Goal: Task Accomplishment & Management: Complete application form

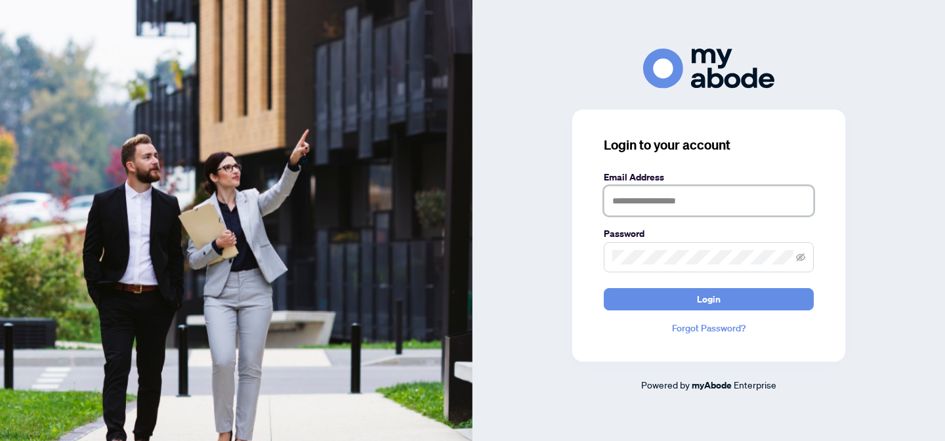
click at [669, 203] on input "text" at bounding box center [709, 201] width 210 height 30
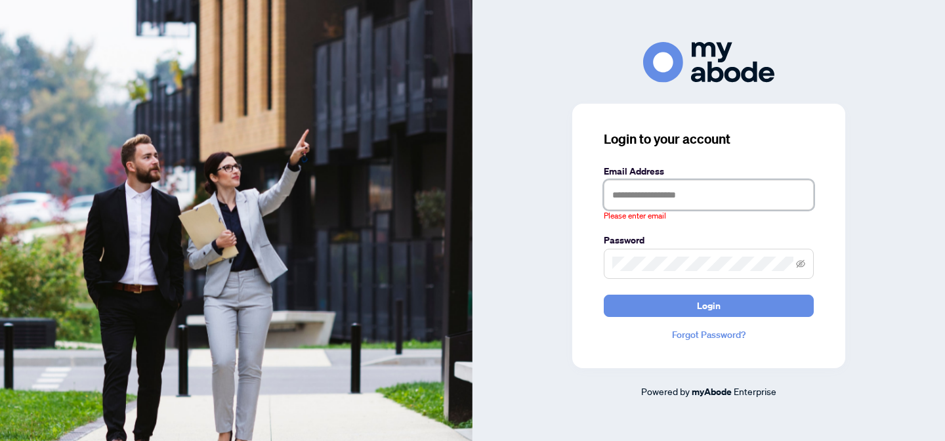
click at [695, 198] on input "text" at bounding box center [709, 195] width 210 height 30
click at [756, 198] on input "text" at bounding box center [709, 195] width 210 height 30
click at [689, 188] on input "text" at bounding box center [709, 195] width 210 height 30
type input "**********"
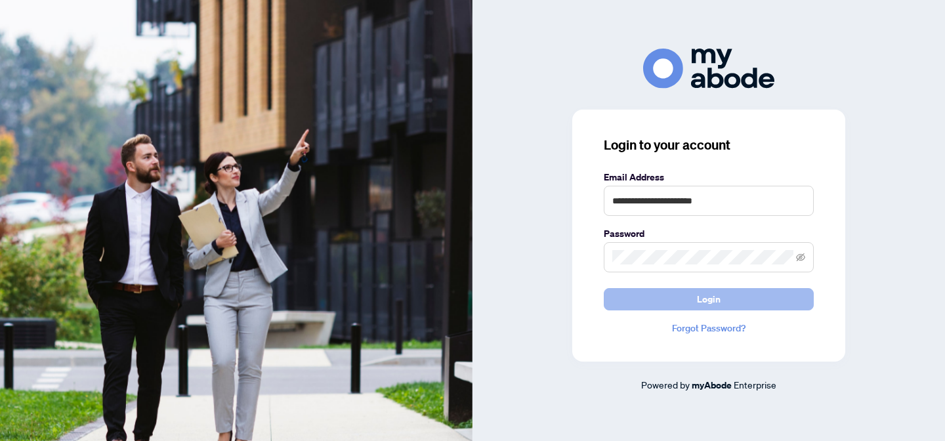
click at [729, 299] on button "Login" at bounding box center [709, 299] width 210 height 22
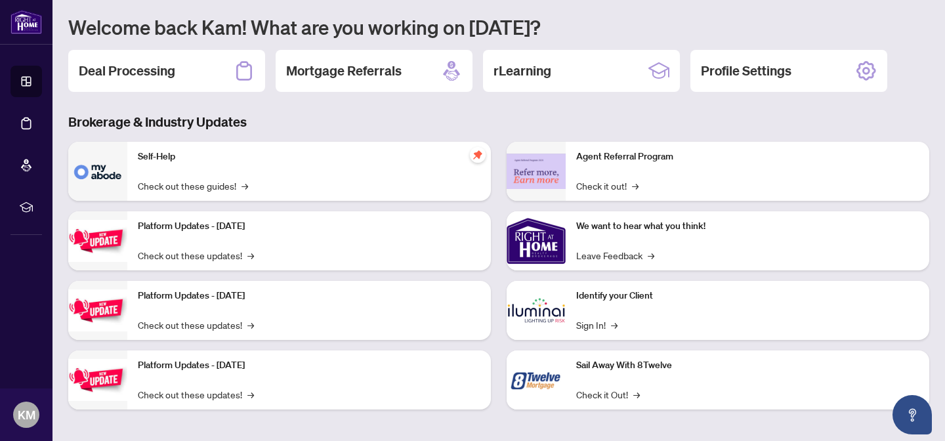
scroll to position [119, 0]
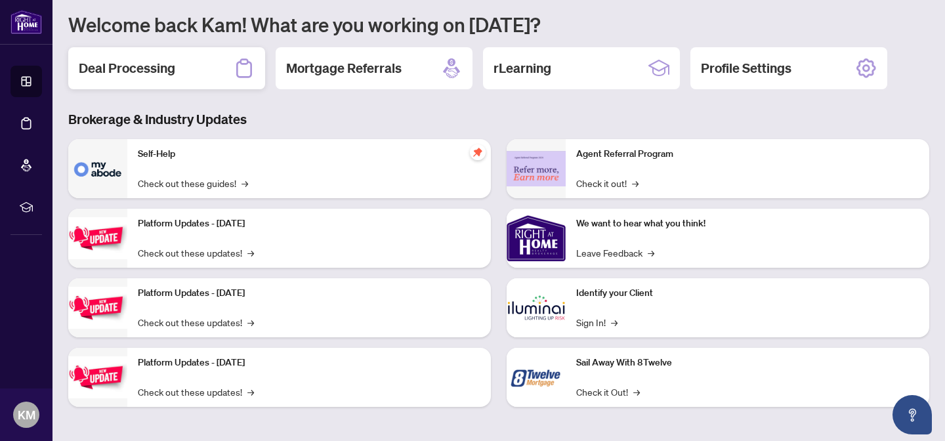
click at [180, 73] on div "Deal Processing" at bounding box center [166, 68] width 197 height 42
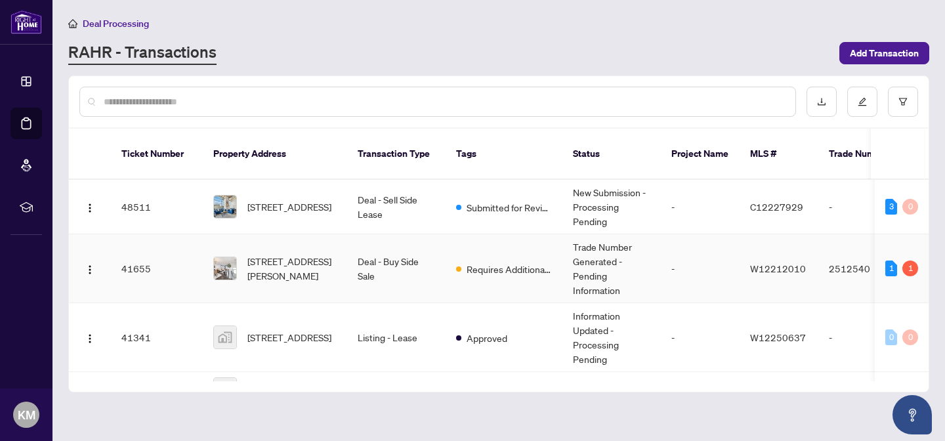
click at [394, 278] on td "Deal - Buy Side Sale" at bounding box center [396, 268] width 98 height 69
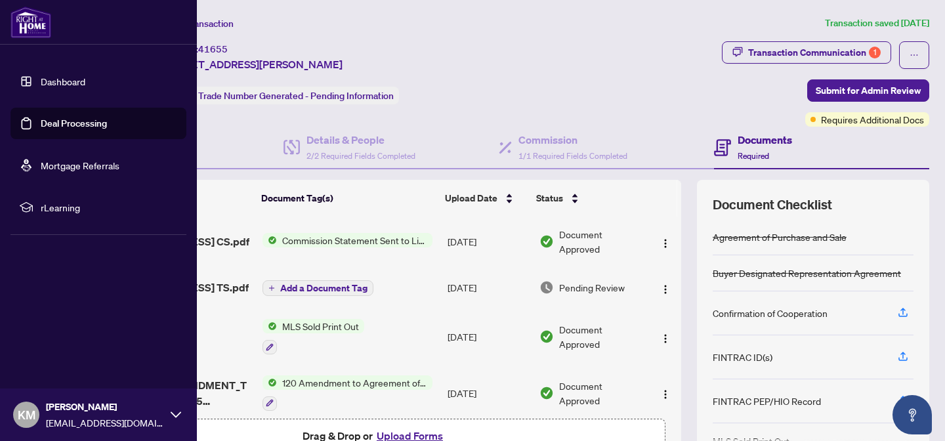
click at [60, 87] on link "Dashboard" at bounding box center [63, 81] width 45 height 12
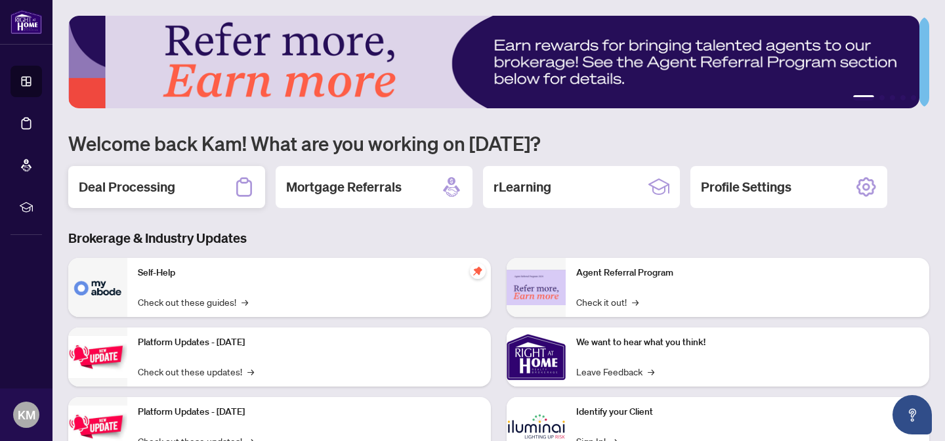
click at [136, 179] on h2 "Deal Processing" at bounding box center [127, 187] width 96 height 18
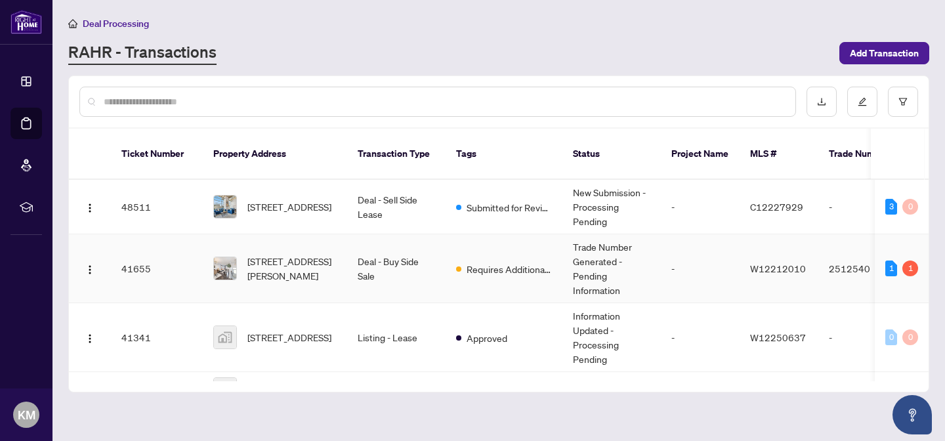
click at [900, 266] on td "1 1" at bounding box center [902, 268] width 54 height 69
click at [528, 244] on td "Requires Additional Docs" at bounding box center [503, 268] width 117 height 69
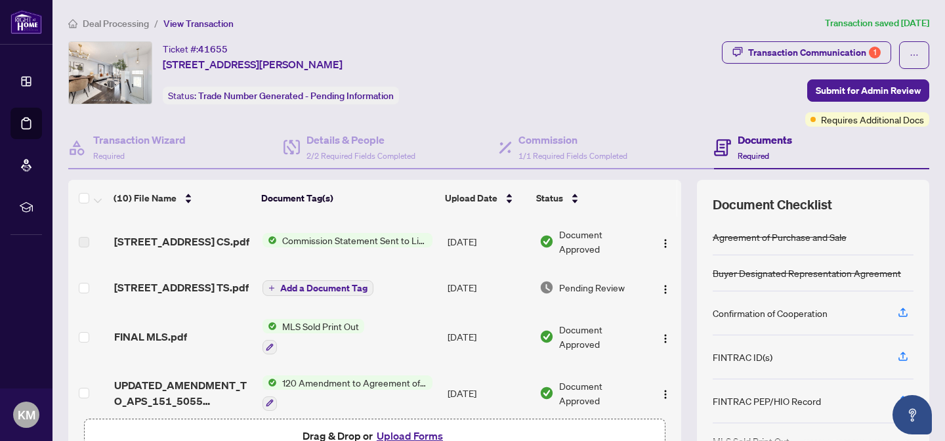
click at [348, 243] on span "Commission Statement Sent to Listing Brokerage" at bounding box center [354, 240] width 155 height 14
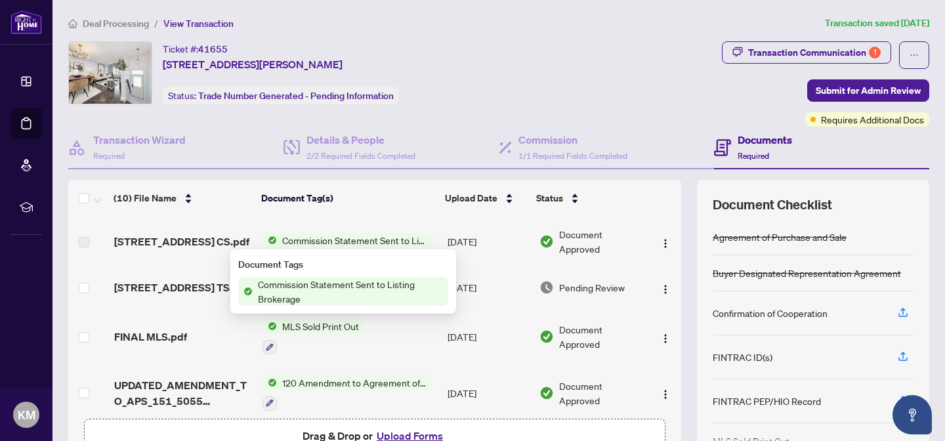
click at [334, 292] on span "Commission Statement Sent to Listing Brokerage" at bounding box center [351, 291] width 196 height 29
click at [660, 244] on img "button" at bounding box center [665, 243] width 10 height 10
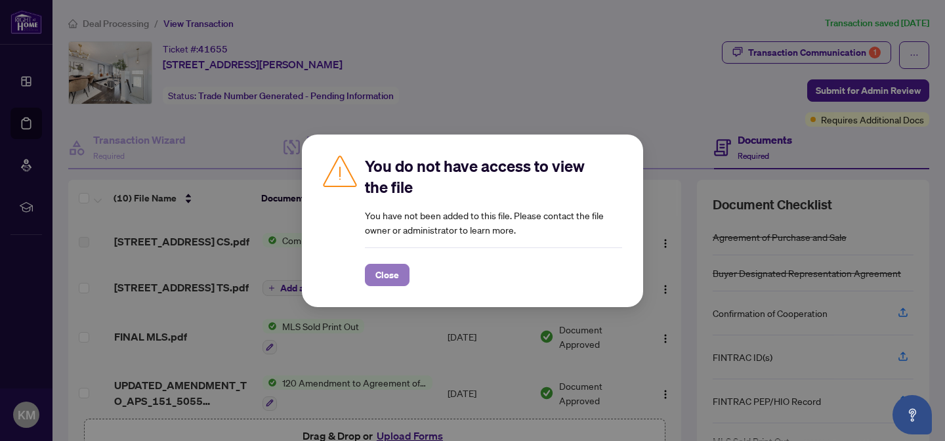
click at [387, 271] on span "Close" at bounding box center [387, 274] width 24 height 21
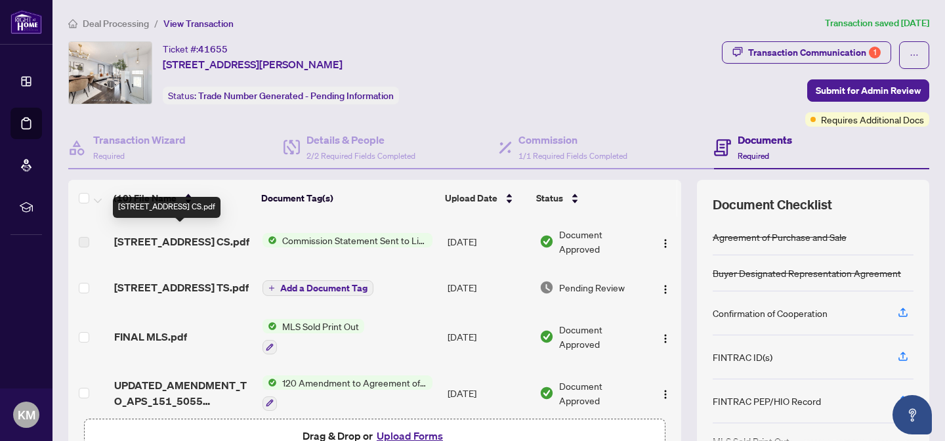
click at [160, 234] on span "[STREET_ADDRESS] CS.pdf" at bounding box center [181, 242] width 135 height 16
click at [777, 64] on span "Transaction Communication 1" at bounding box center [806, 55] width 169 height 28
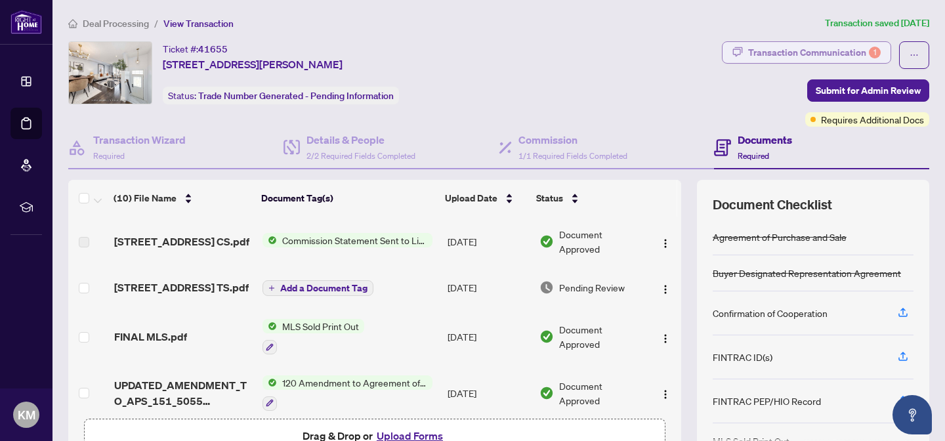
click at [781, 54] on div "Transaction Communication 1" at bounding box center [814, 52] width 133 height 21
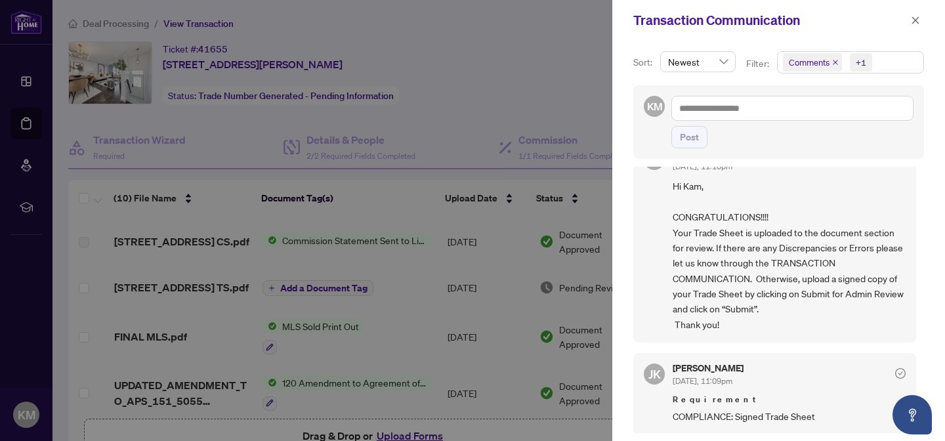
scroll to position [3, 0]
click at [395, 138] on div at bounding box center [472, 220] width 945 height 441
click at [38, 106] on div at bounding box center [472, 220] width 945 height 441
click at [28, 119] on div at bounding box center [472, 220] width 945 height 441
click at [915, 21] on icon "close" at bounding box center [915, 19] width 7 height 7
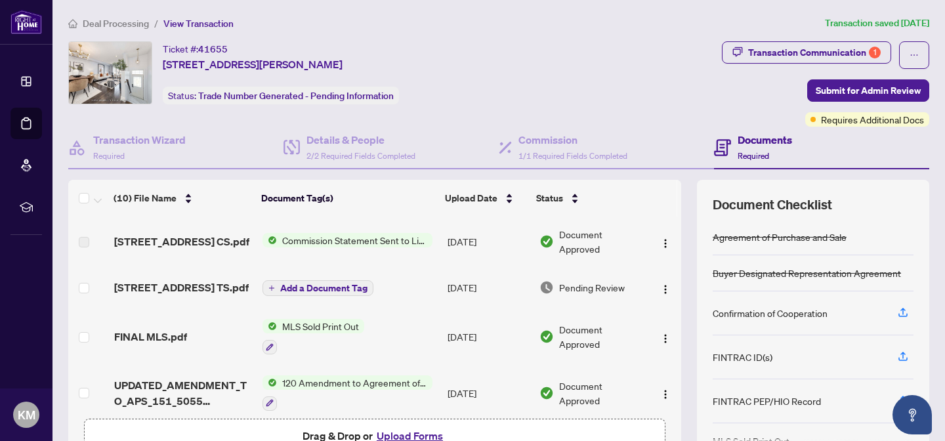
click at [761, 138] on h4 "Documents" at bounding box center [764, 140] width 54 height 16
click at [753, 143] on h4 "Documents" at bounding box center [764, 140] width 54 height 16
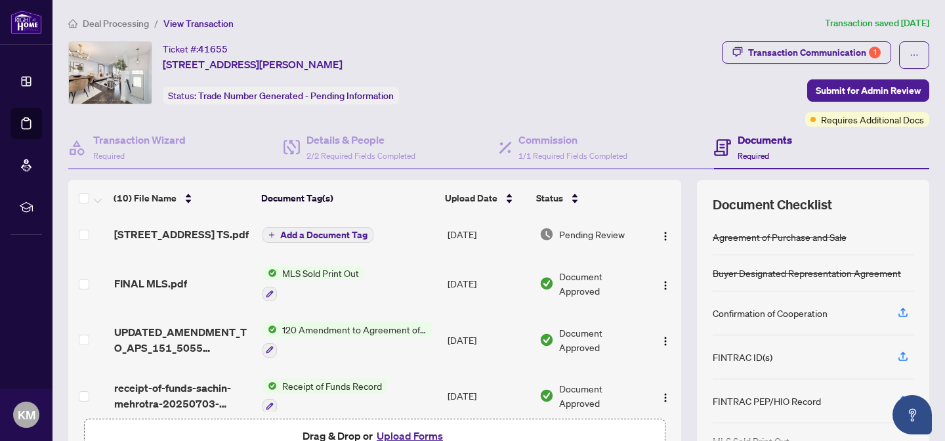
scroll to position [0, 0]
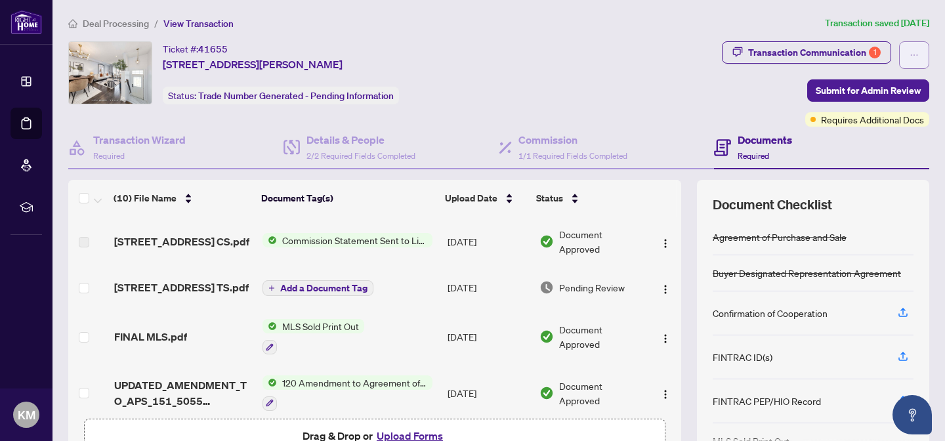
click at [909, 52] on icon "ellipsis" at bounding box center [913, 55] width 9 height 9
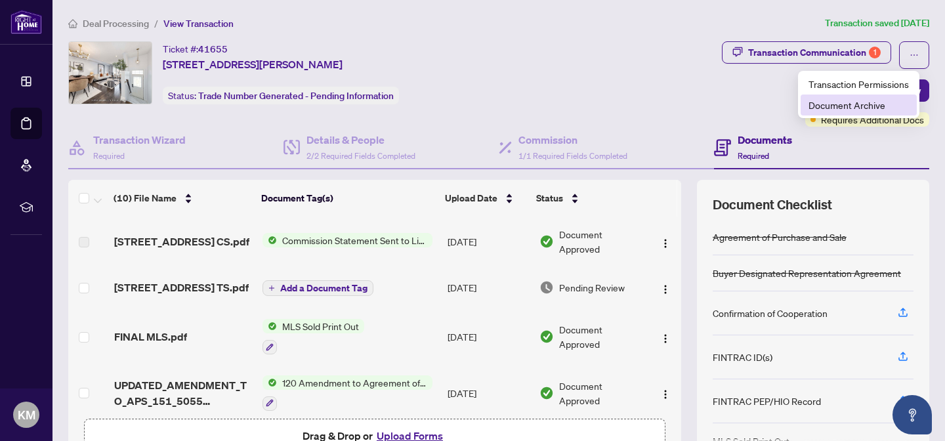
click at [865, 100] on span "Document Archive" at bounding box center [858, 105] width 100 height 14
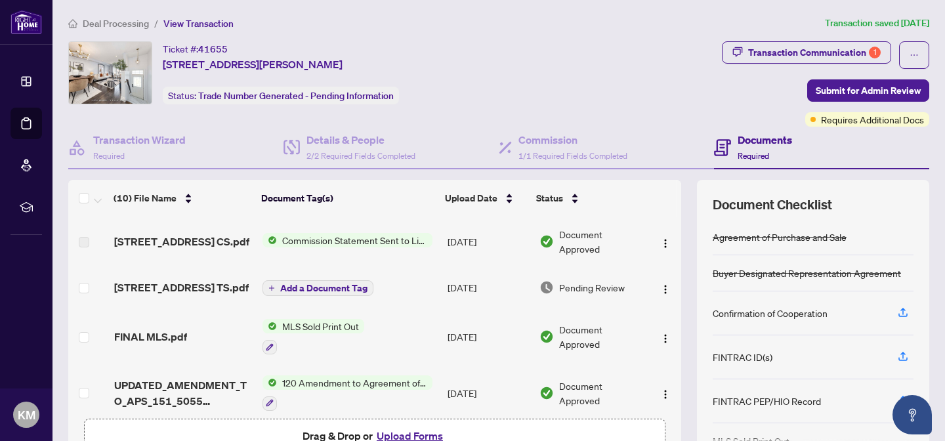
click at [749, 143] on h4 "Documents" at bounding box center [764, 140] width 54 height 16
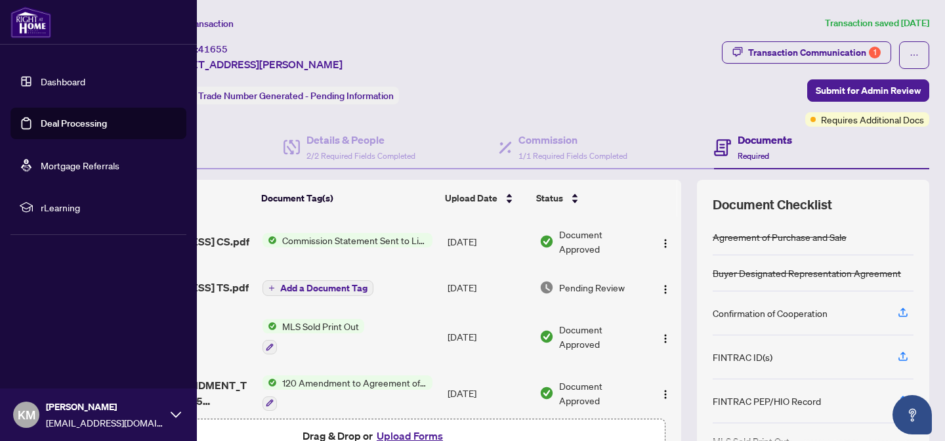
click at [64, 87] on link "Dashboard" at bounding box center [63, 81] width 45 height 12
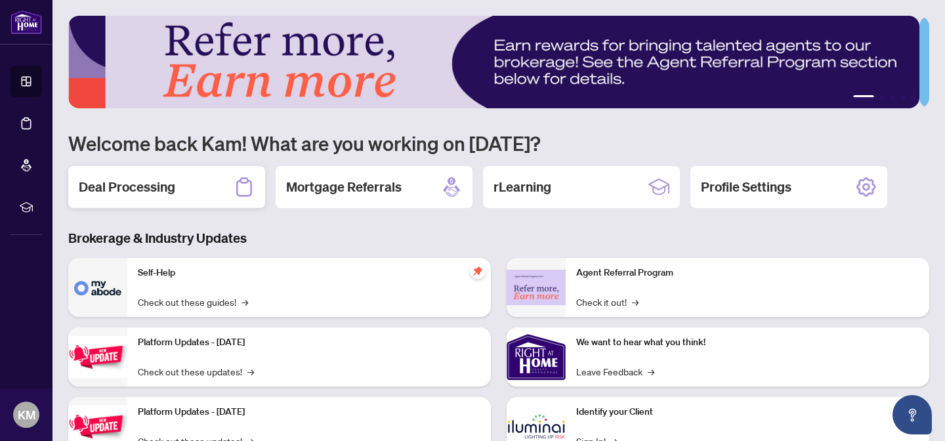
click at [202, 196] on div "Deal Processing" at bounding box center [166, 187] width 197 height 42
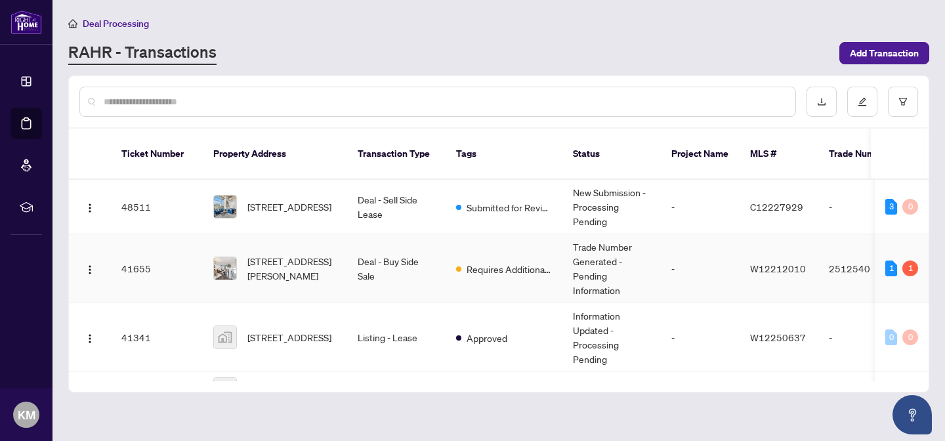
click at [399, 271] on td "Deal - Buy Side Sale" at bounding box center [396, 268] width 98 height 69
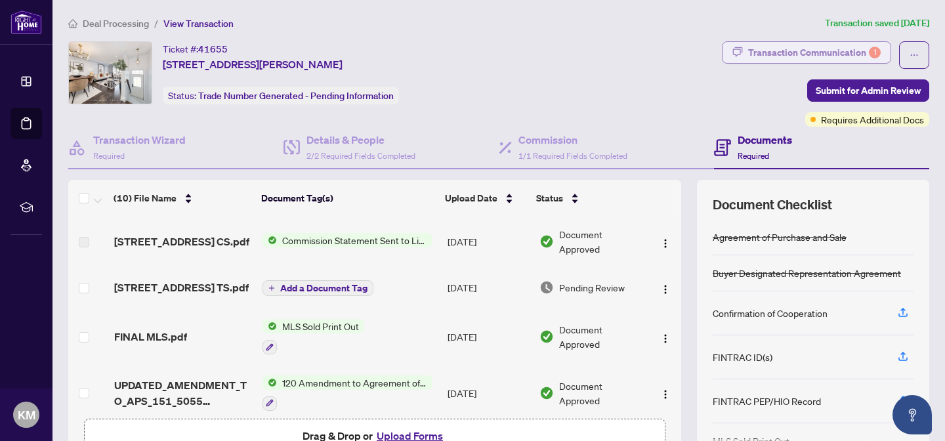
click at [825, 49] on div "Transaction Communication 1" at bounding box center [814, 52] width 133 height 21
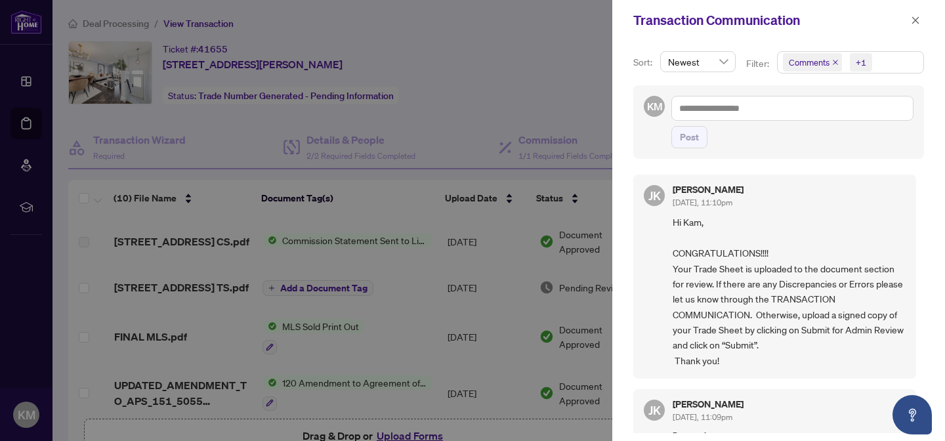
click at [402, 184] on div at bounding box center [472, 220] width 945 height 441
click at [915, 17] on icon "close" at bounding box center [915, 20] width 9 height 9
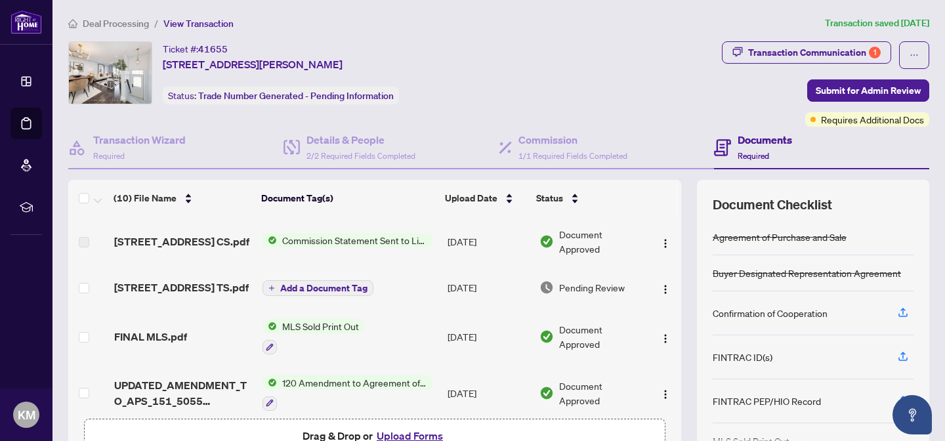
click at [87, 241] on label at bounding box center [84, 242] width 10 height 14
click at [83, 241] on label at bounding box center [84, 242] width 10 height 14
click at [660, 242] on img "button" at bounding box center [665, 243] width 10 height 10
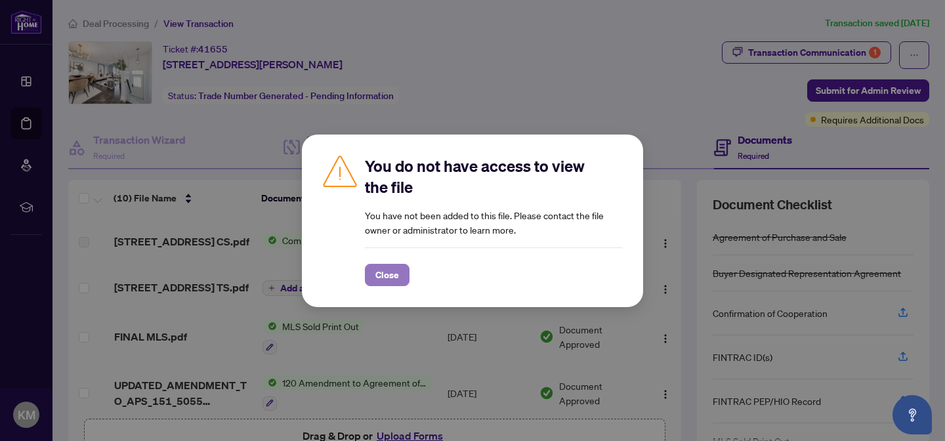
click at [388, 278] on span "Close" at bounding box center [387, 274] width 24 height 21
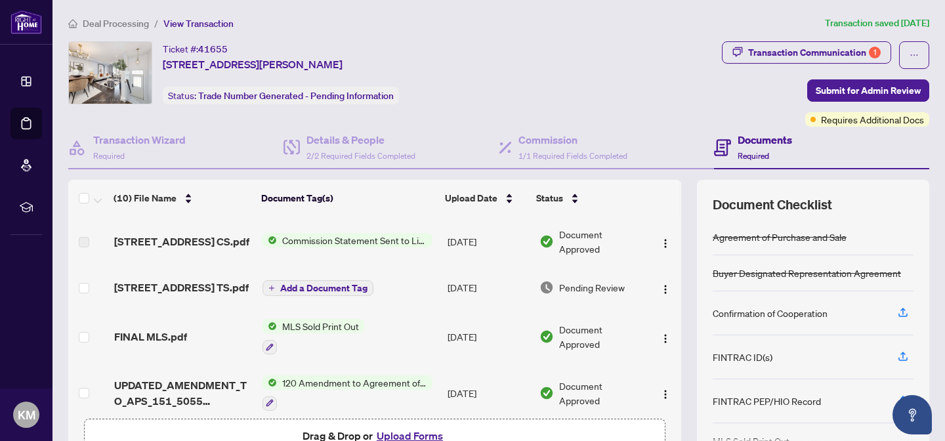
click at [322, 242] on span "Commission Statement Sent to Listing Brokerage" at bounding box center [354, 240] width 155 height 14
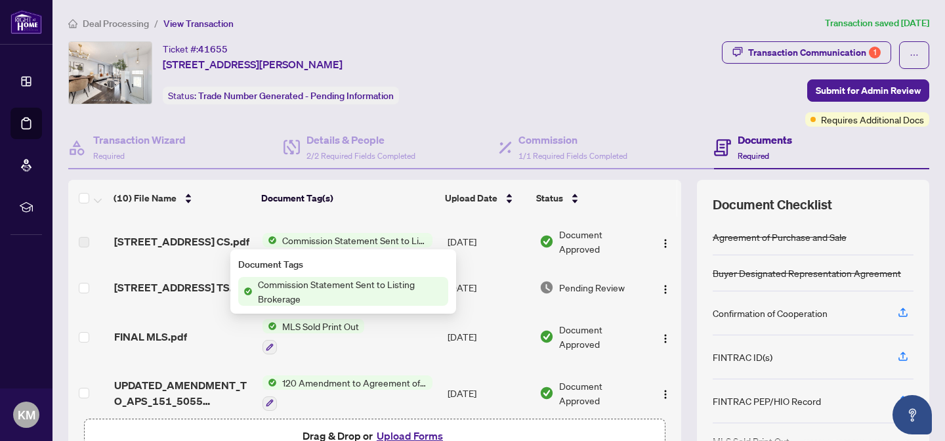
click at [432, 251] on div "Document Tags Commission Statement Sent to Listing Brokerage" at bounding box center [343, 281] width 226 height 64
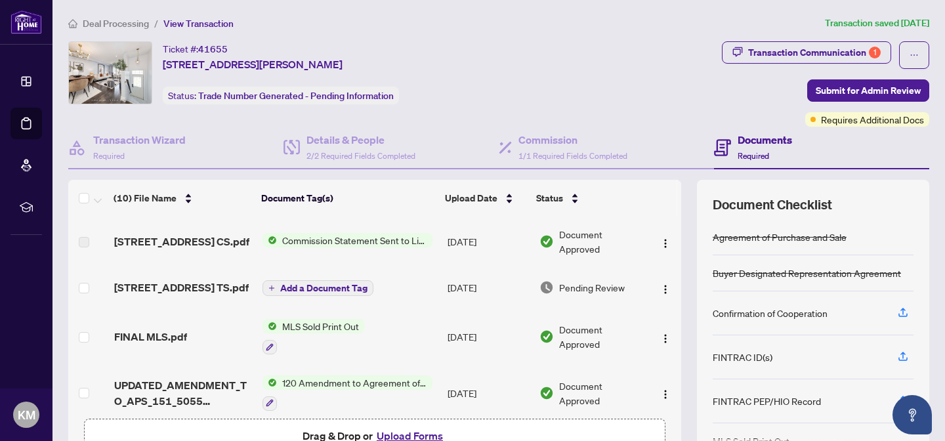
click at [489, 232] on td "[DATE]" at bounding box center [488, 242] width 92 height 50
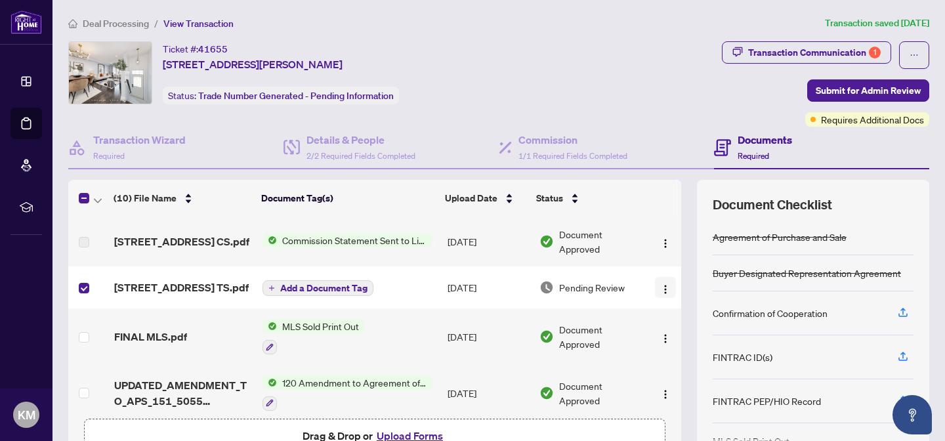
click at [660, 294] on img "button" at bounding box center [665, 289] width 10 height 10
click at [630, 270] on td "Pending Review" at bounding box center [591, 287] width 115 height 42
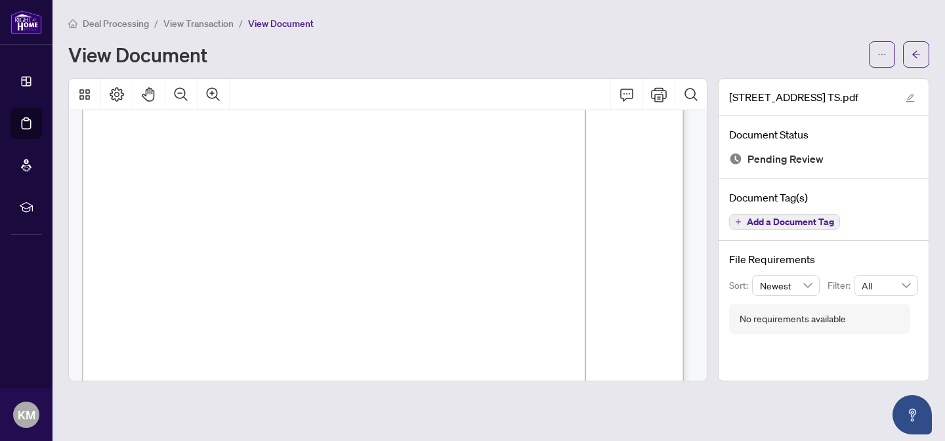
scroll to position [173, 0]
click at [877, 53] on button "button" at bounding box center [882, 54] width 26 height 26
click at [793, 81] on span "Download" at bounding box center [835, 82] width 100 height 14
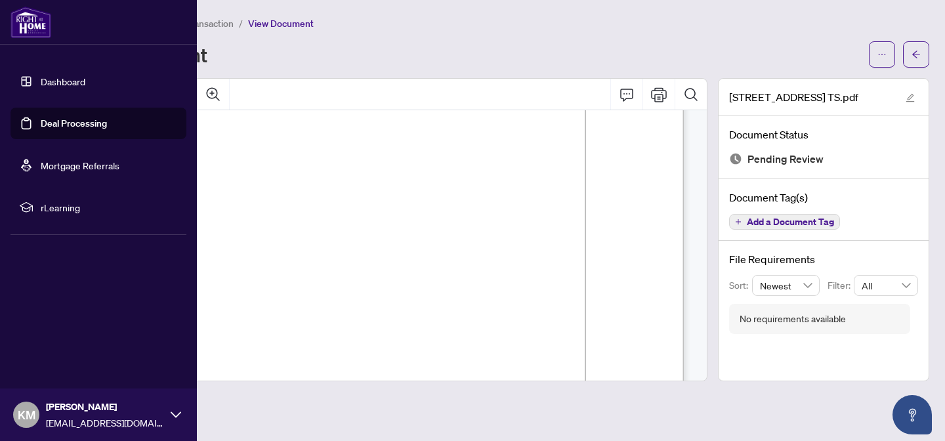
click at [68, 79] on link "Dashboard" at bounding box center [63, 81] width 45 height 12
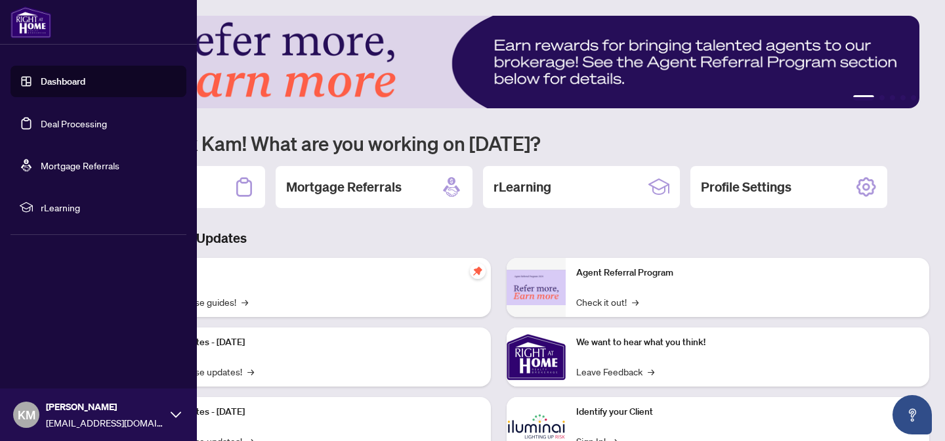
click at [70, 129] on link "Deal Processing" at bounding box center [74, 123] width 66 height 12
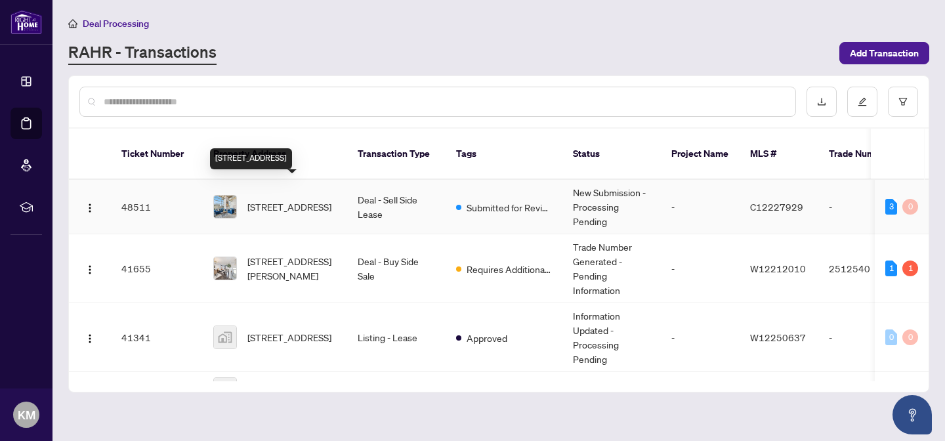
click at [280, 199] on span "[STREET_ADDRESS]" at bounding box center [289, 206] width 84 height 14
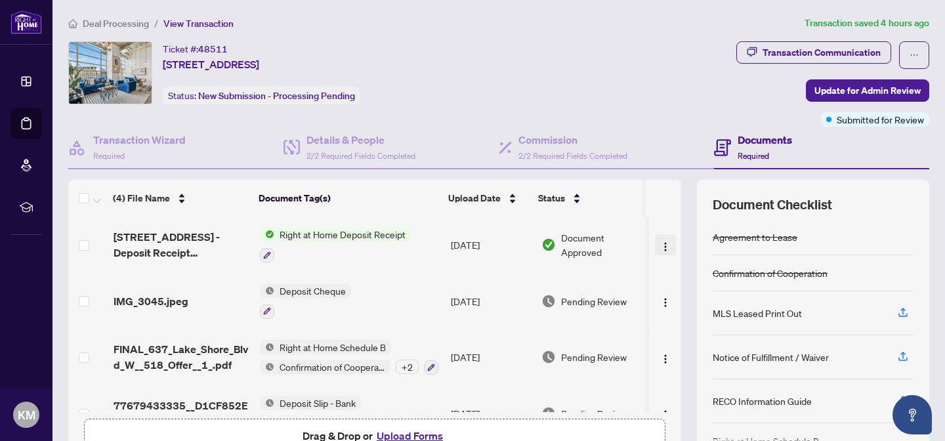
click at [660, 241] on img "button" at bounding box center [665, 246] width 10 height 10
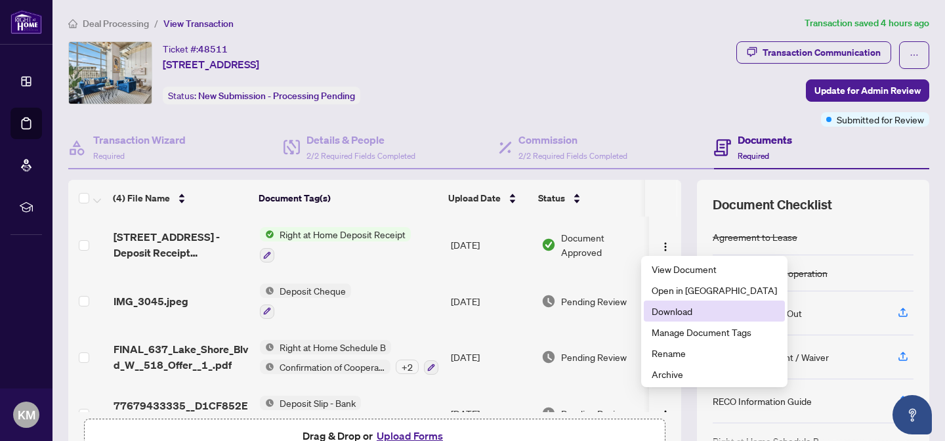
click at [663, 310] on span "Download" at bounding box center [714, 311] width 125 height 14
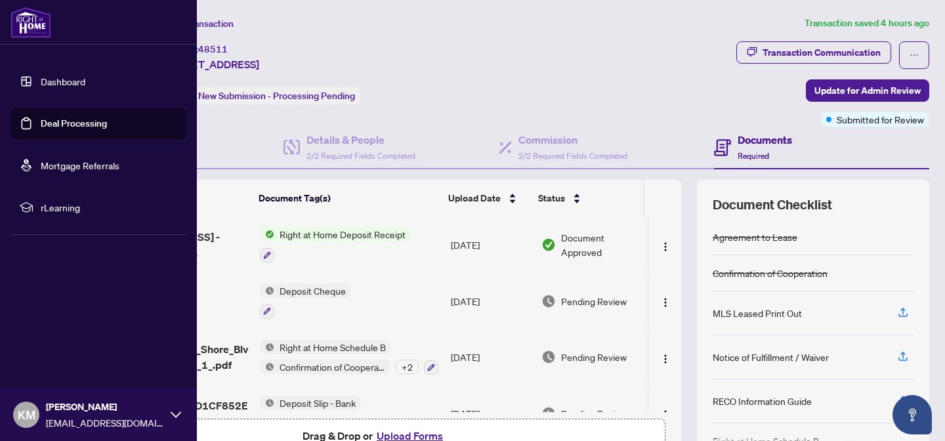
click at [81, 123] on link "Deal Processing" at bounding box center [74, 123] width 66 height 12
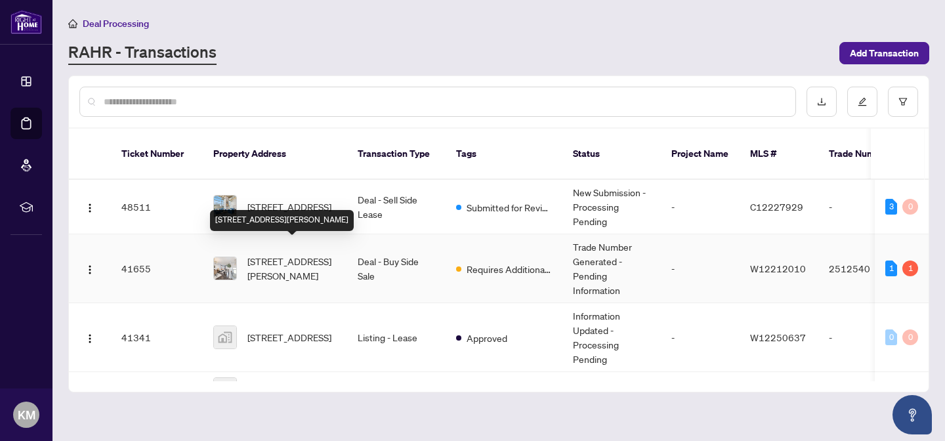
click at [276, 254] on span "[STREET_ADDRESS][PERSON_NAME]" at bounding box center [291, 268] width 89 height 29
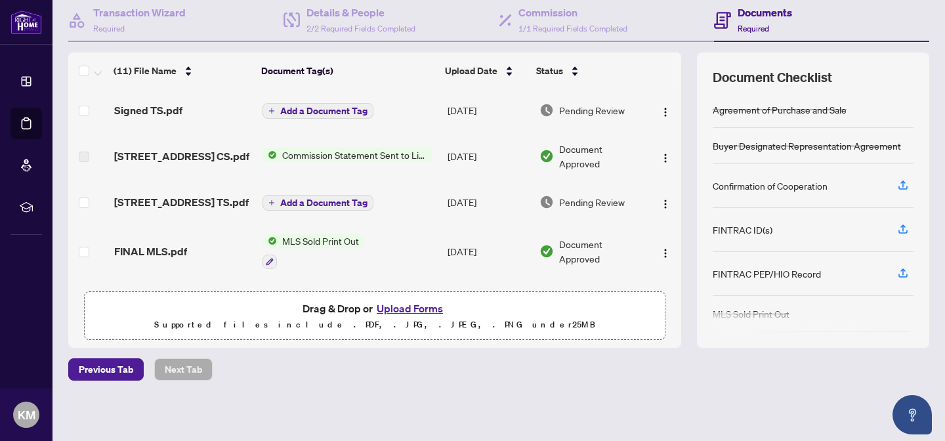
click at [314, 115] on button "Add a Document Tag" at bounding box center [317, 111] width 111 height 16
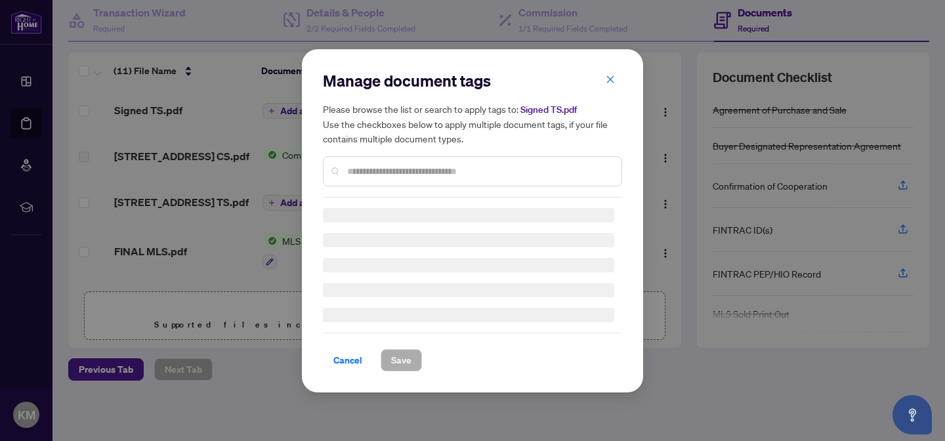
click at [383, 173] on div "Manage document tags Please browse the list or search to apply tags to: Signed …" at bounding box center [472, 220] width 299 height 301
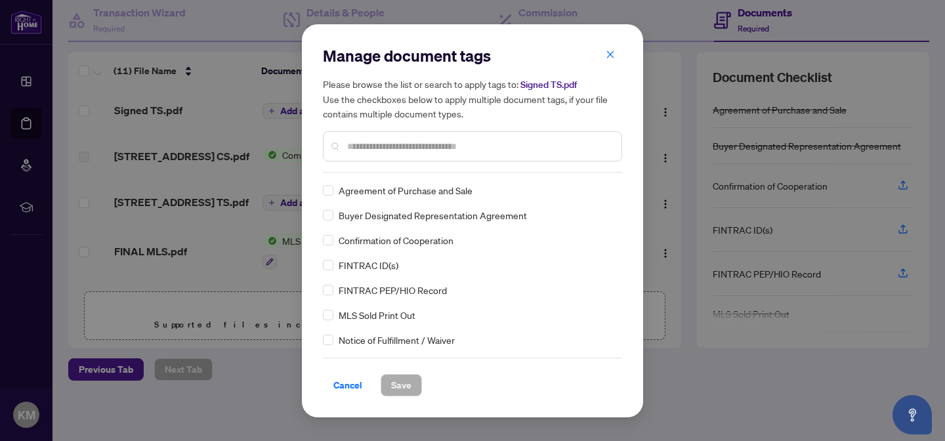
click at [383, 173] on div "Manage document tags Please browse the list or search to apply tags to: Signed …" at bounding box center [472, 220] width 299 height 351
click at [386, 140] on input "text" at bounding box center [479, 146] width 264 height 14
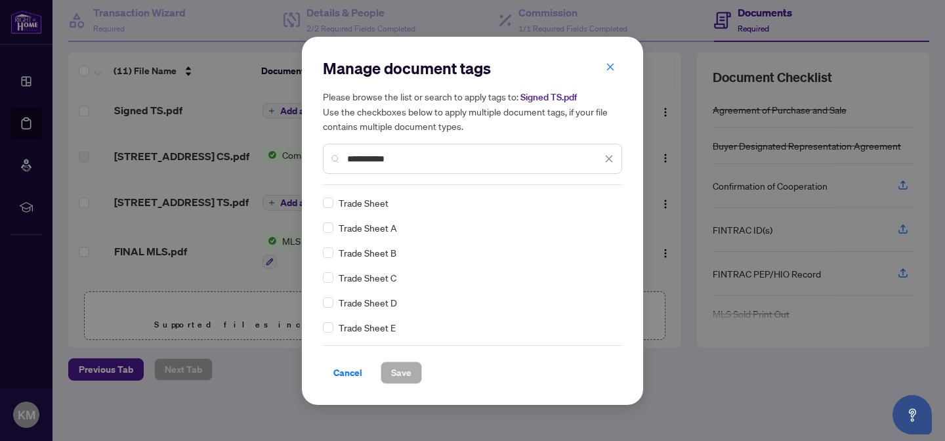
type input "**********"
click at [400, 369] on span "Save" at bounding box center [401, 372] width 20 height 21
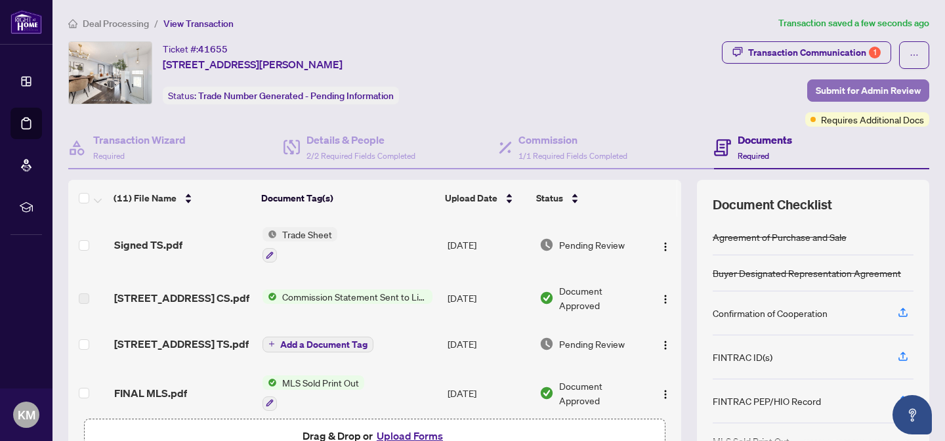
click at [848, 91] on span "Submit for Admin Review" at bounding box center [868, 90] width 105 height 21
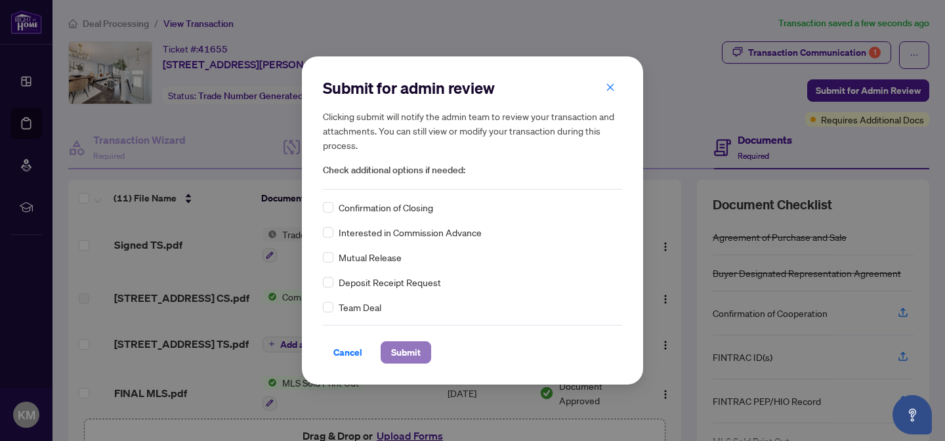
click at [414, 354] on span "Submit" at bounding box center [406, 352] width 30 height 21
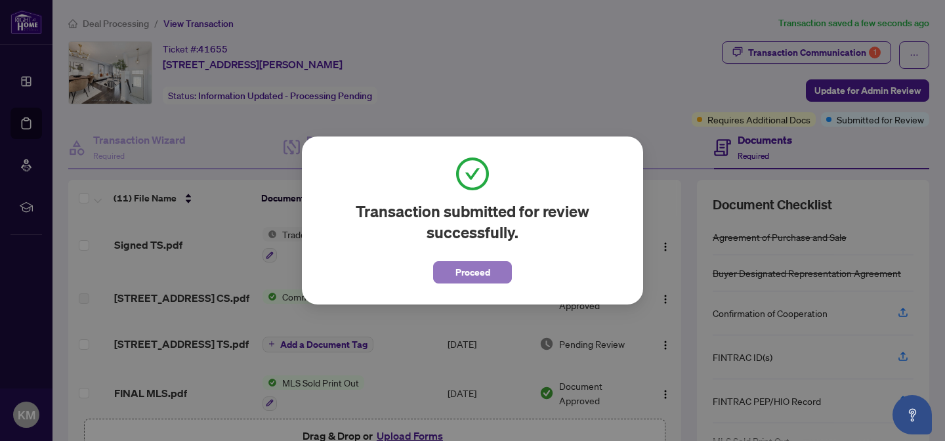
click at [482, 271] on span "Proceed" at bounding box center [472, 272] width 35 height 21
